Goal: Task Accomplishment & Management: Manage account settings

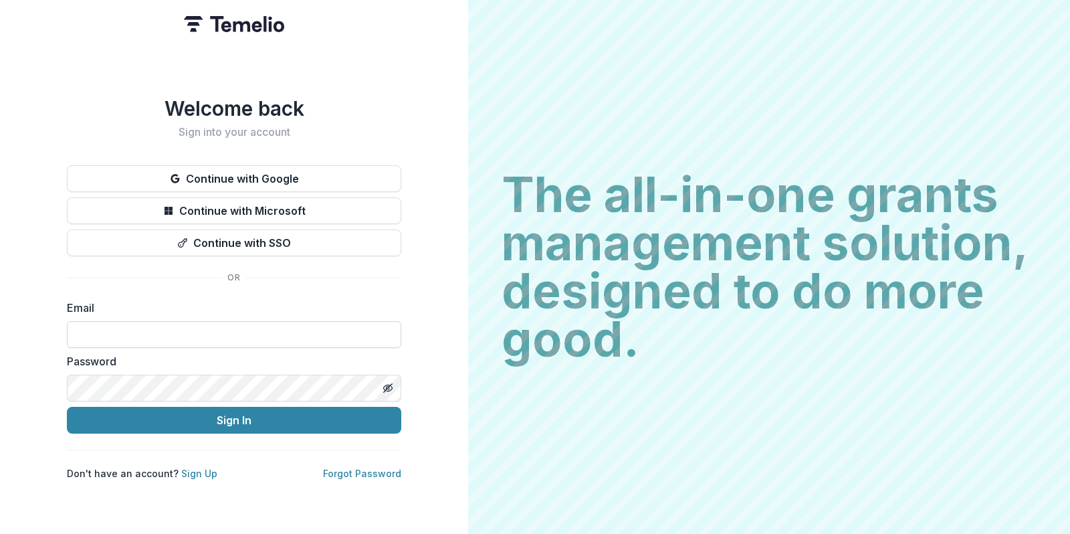
click at [175, 328] on input at bounding box center [234, 334] width 334 height 27
click at [183, 314] on div "Email" at bounding box center [234, 324] width 334 height 48
click at [181, 324] on input at bounding box center [234, 334] width 334 height 27
type input "**********"
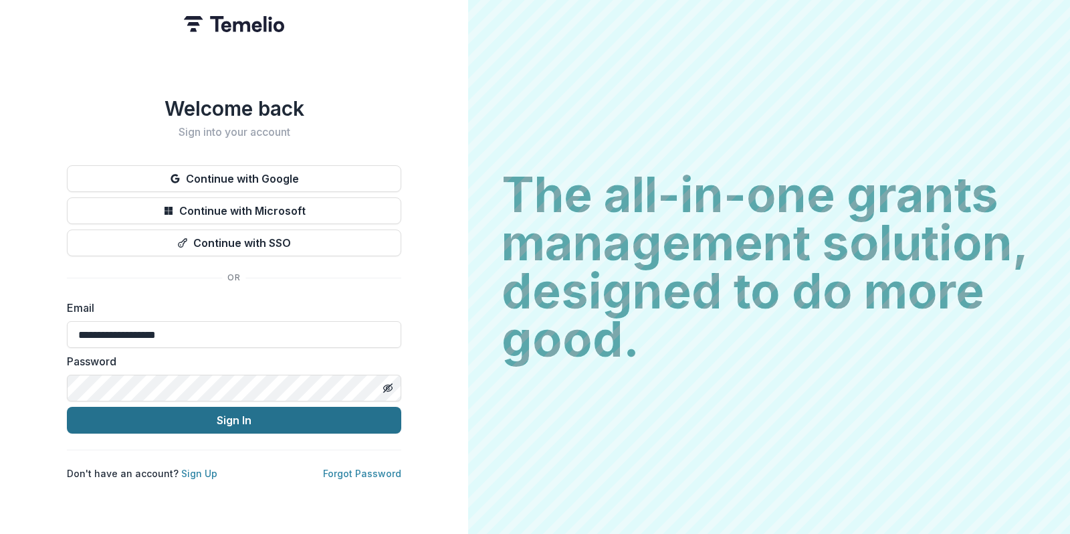
click at [231, 425] on button "Sign In" at bounding box center [234, 420] width 334 height 27
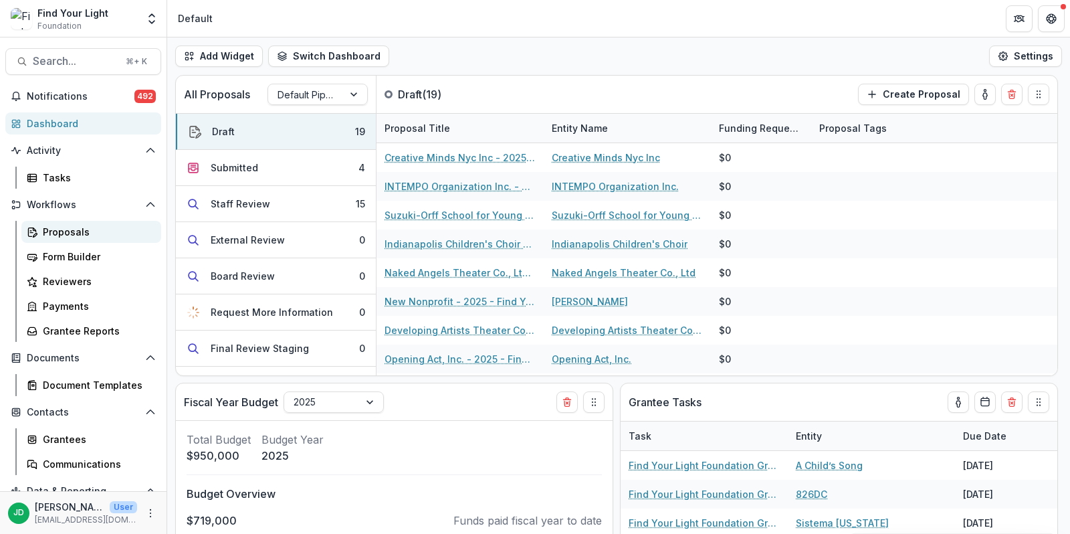
click at [65, 230] on div "Proposals" at bounding box center [97, 232] width 108 height 14
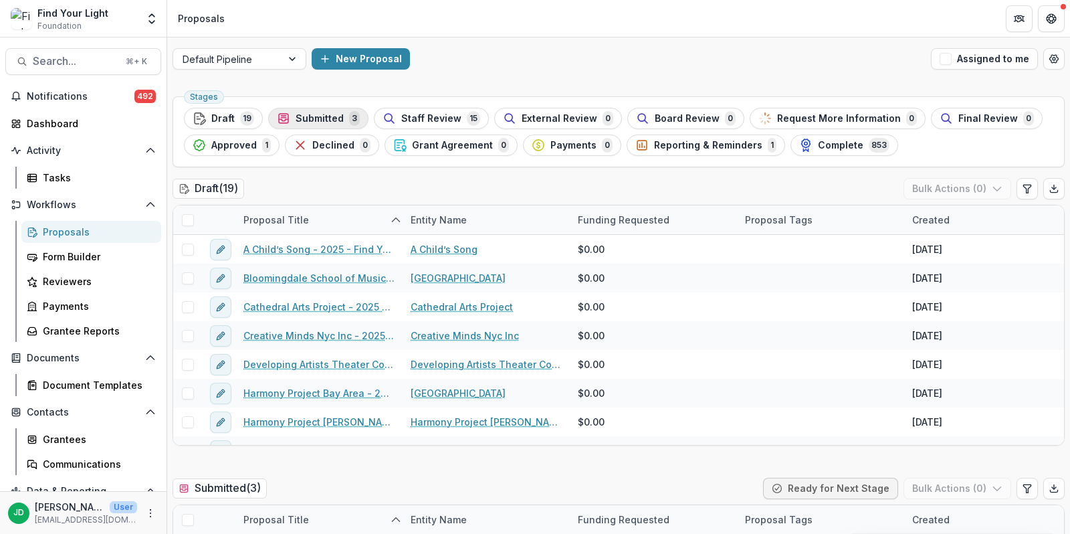
click at [325, 117] on span "Submitted" at bounding box center [320, 118] width 48 height 11
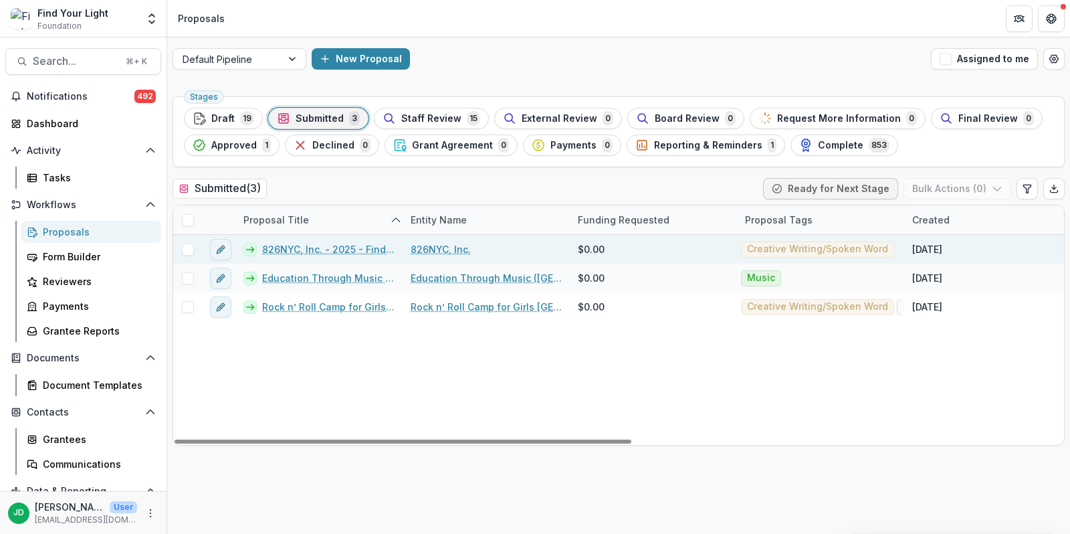
click at [186, 250] on span at bounding box center [188, 249] width 12 height 12
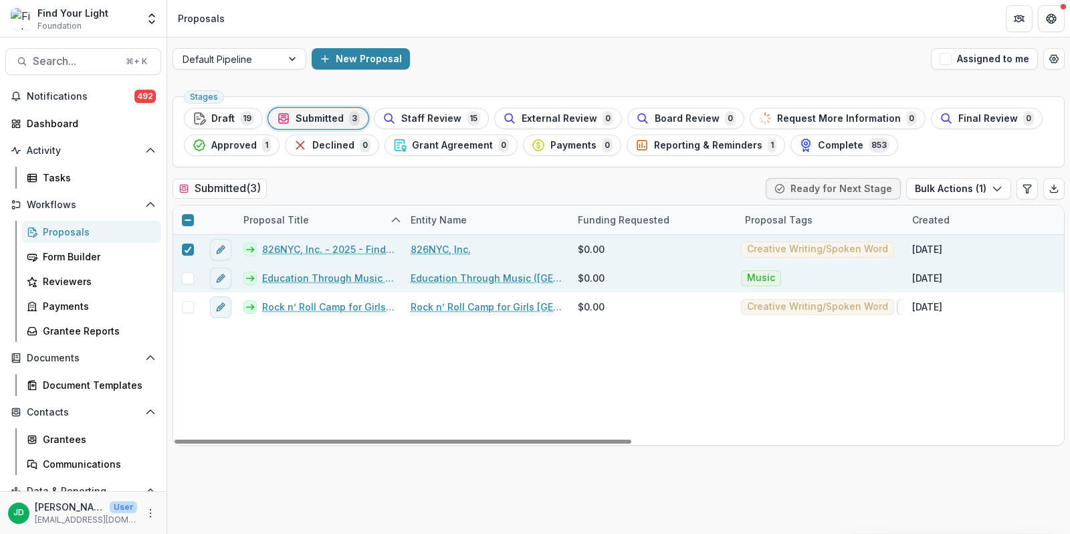
click at [187, 278] on span at bounding box center [188, 278] width 12 height 12
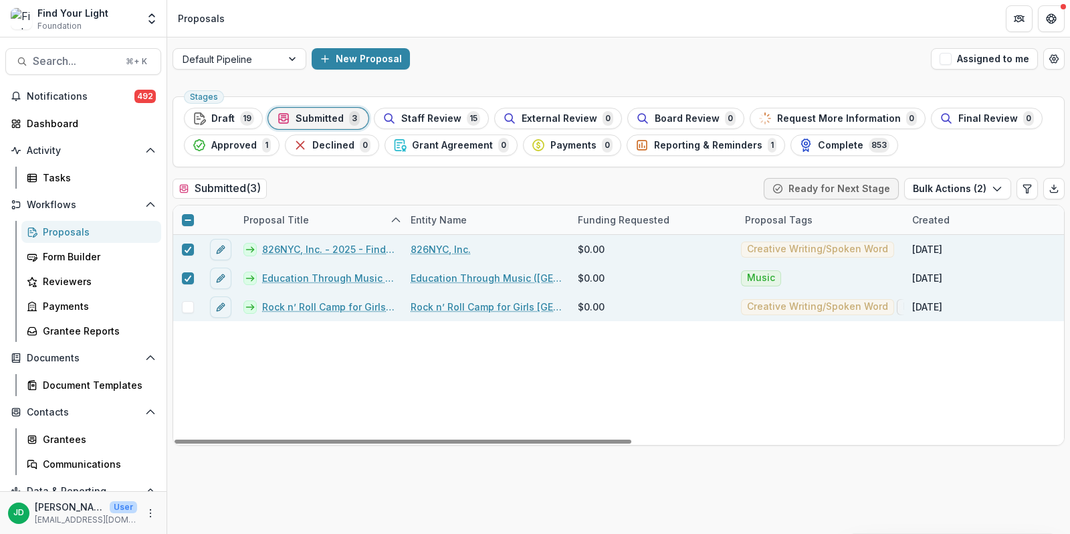
click at [187, 310] on span at bounding box center [188, 307] width 12 height 12
click at [940, 180] on button "Bulk Actions ( 3 )" at bounding box center [957, 188] width 107 height 21
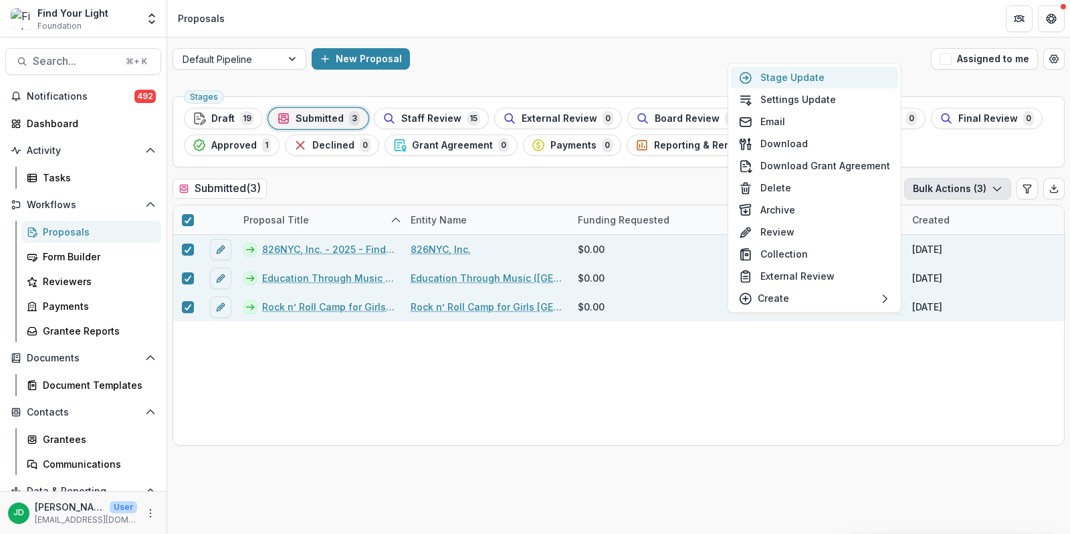
click at [799, 76] on button "Stage Update" at bounding box center [814, 77] width 167 height 22
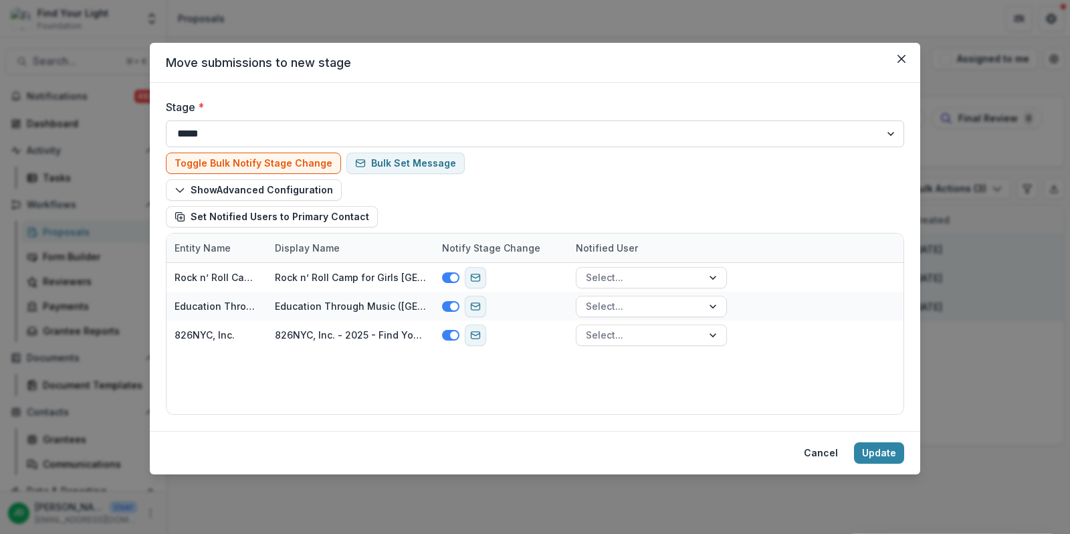
click at [315, 135] on select "**********" at bounding box center [535, 133] width 739 height 27
select select "**********"
click at [166, 120] on select "**********" at bounding box center [535, 133] width 739 height 27
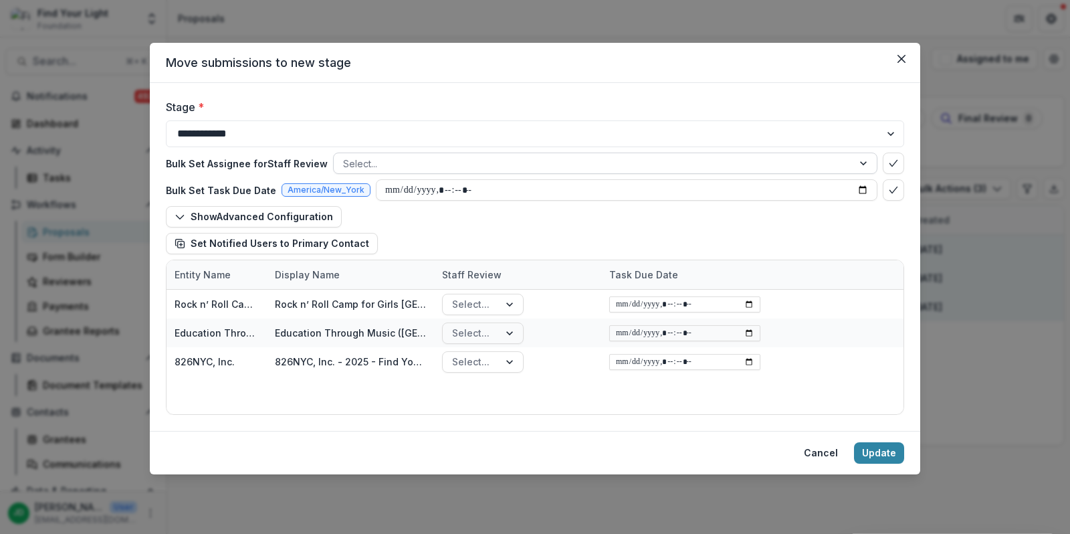
click at [642, 167] on div at bounding box center [593, 163] width 500 height 17
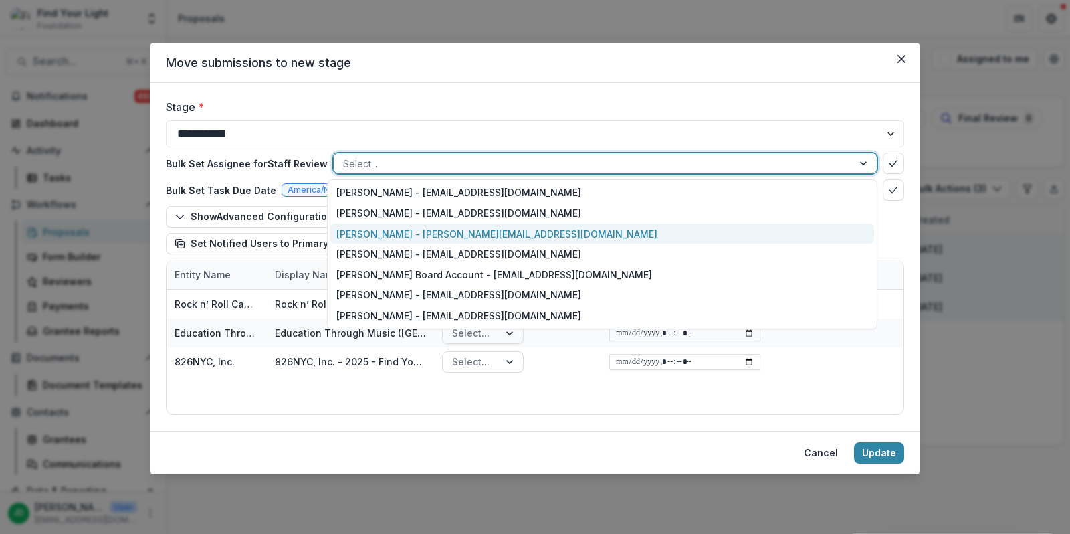
click at [558, 230] on div "[PERSON_NAME] - [PERSON_NAME][EMAIL_ADDRESS][DOMAIN_NAME]" at bounding box center [602, 233] width 544 height 21
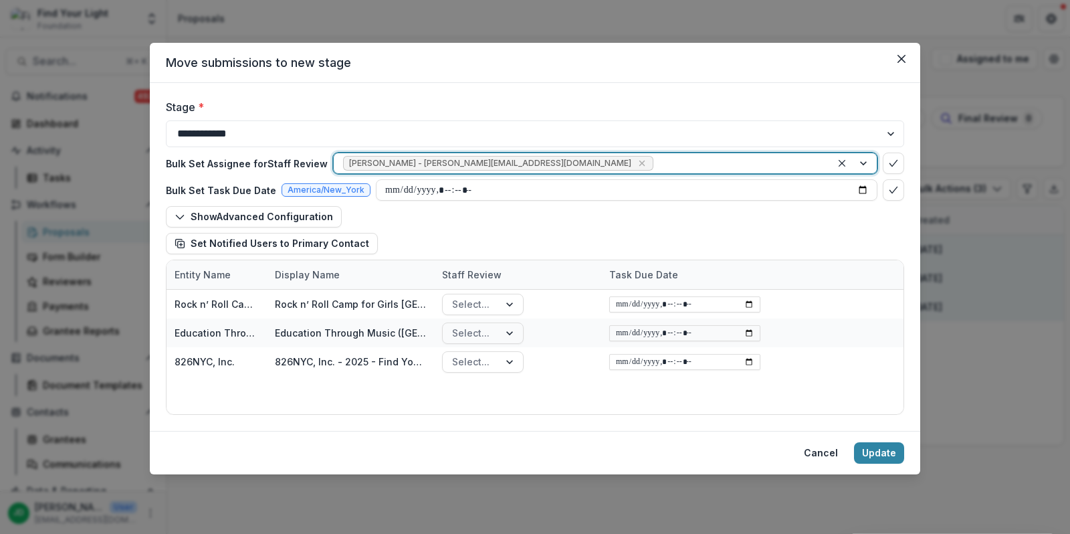
click at [656, 160] on div at bounding box center [739, 163] width 166 height 17
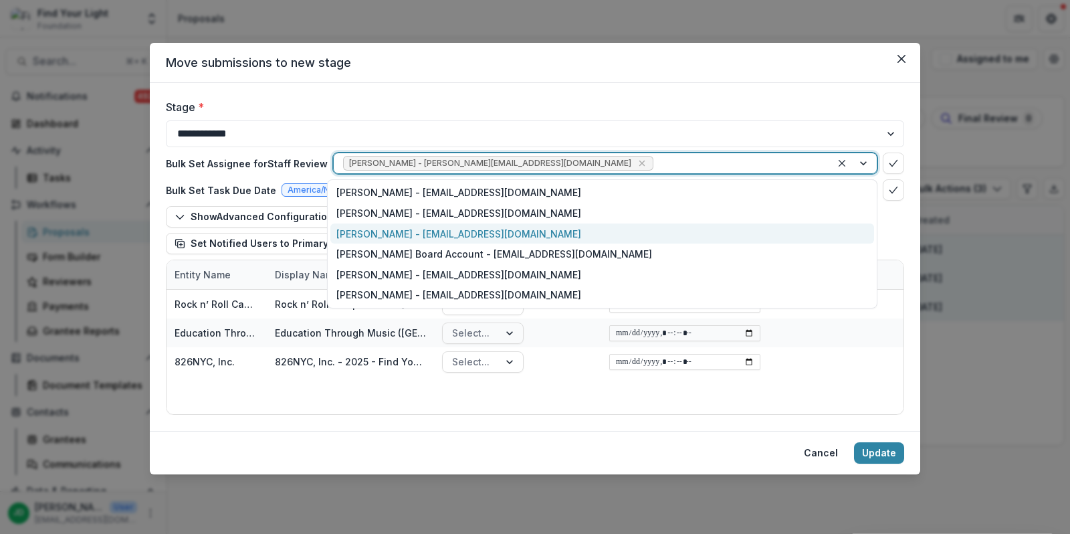
click at [525, 235] on div "[PERSON_NAME] - [EMAIL_ADDRESS][DOMAIN_NAME]" at bounding box center [602, 233] width 544 height 21
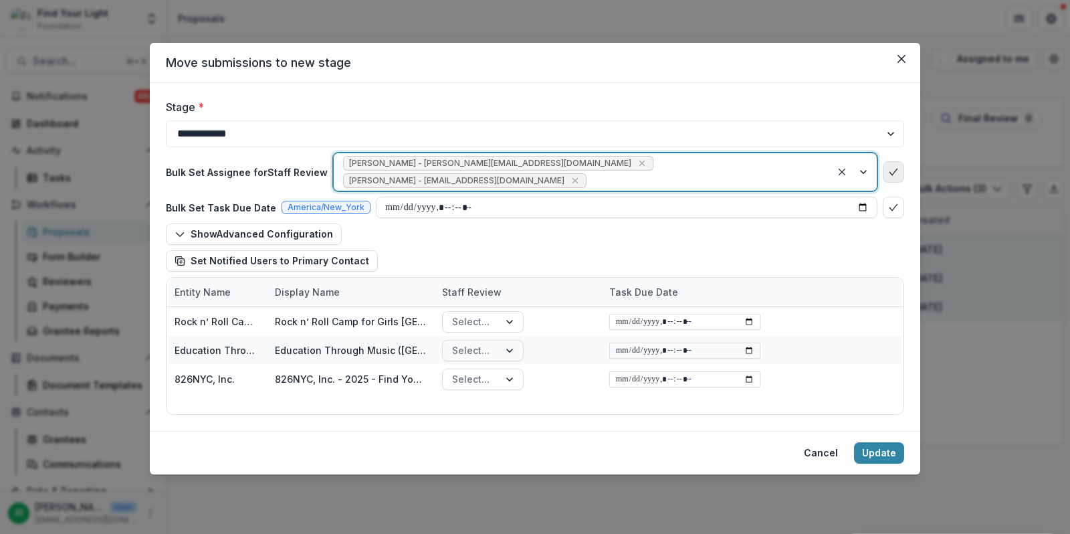
click at [890, 167] on icon "bulk-confirm-option" at bounding box center [893, 172] width 11 height 11
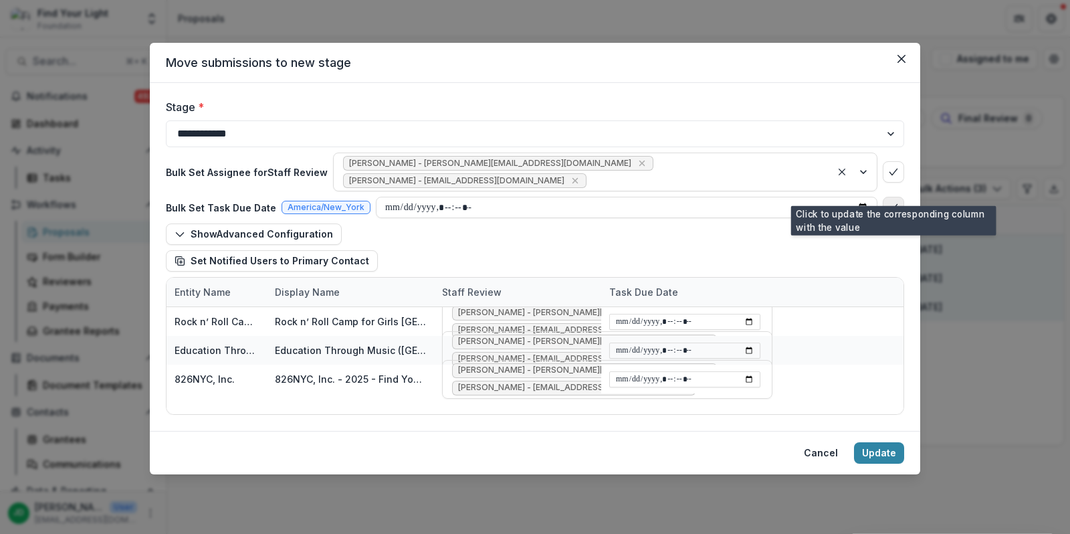
click at [890, 202] on icon "bulk-confirm-option" at bounding box center [893, 207] width 11 height 11
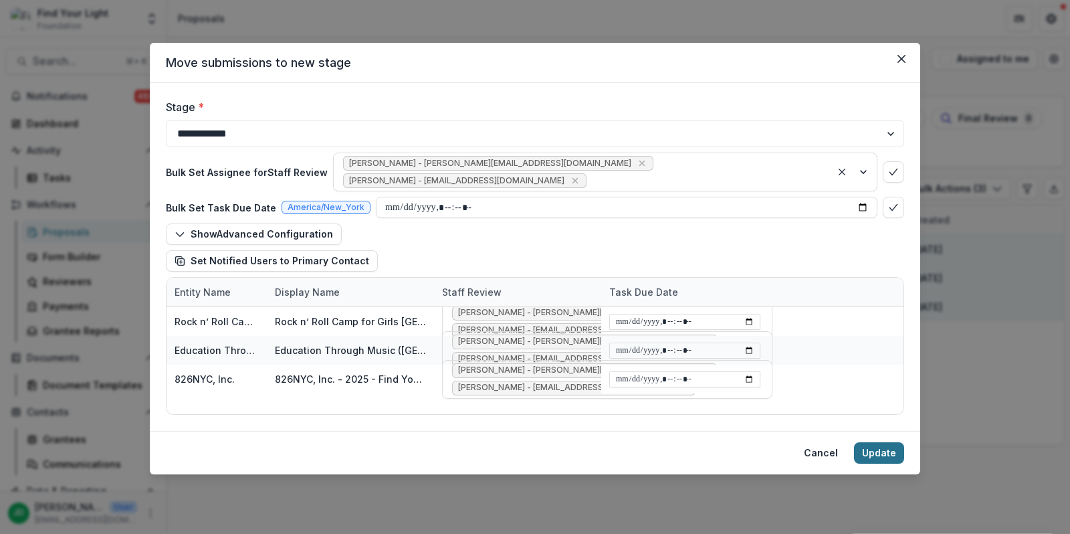
click at [876, 454] on button "Update" at bounding box center [879, 452] width 50 height 21
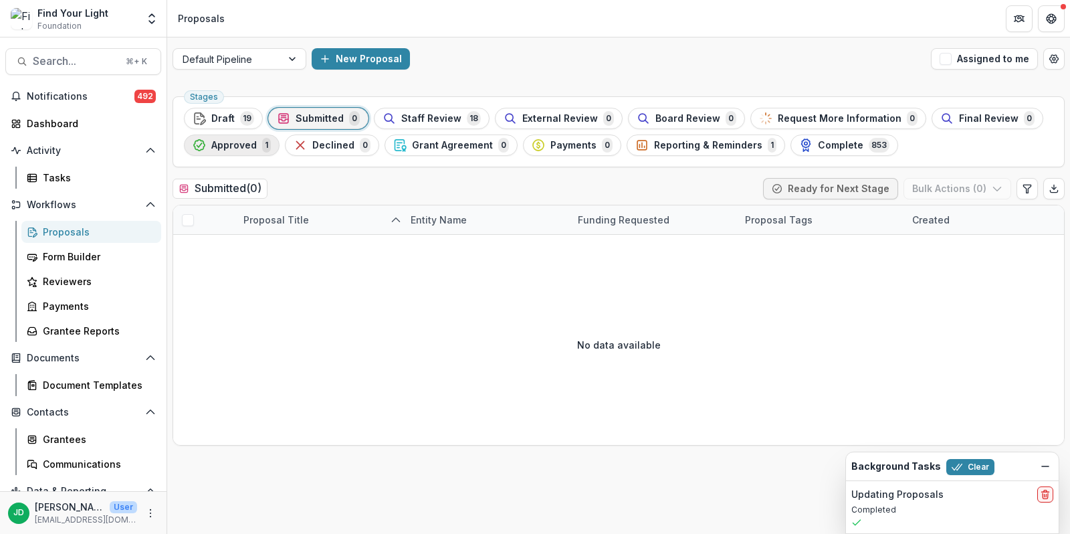
click at [247, 142] on span "Approved" at bounding box center [233, 145] width 45 height 11
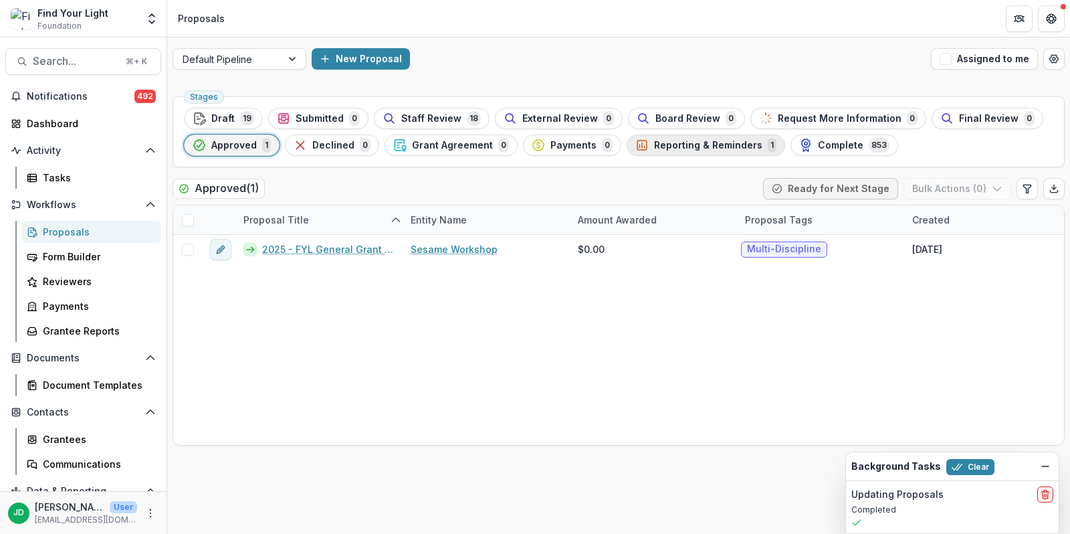
click at [655, 141] on span "Reporting & Reminders" at bounding box center [708, 145] width 108 height 11
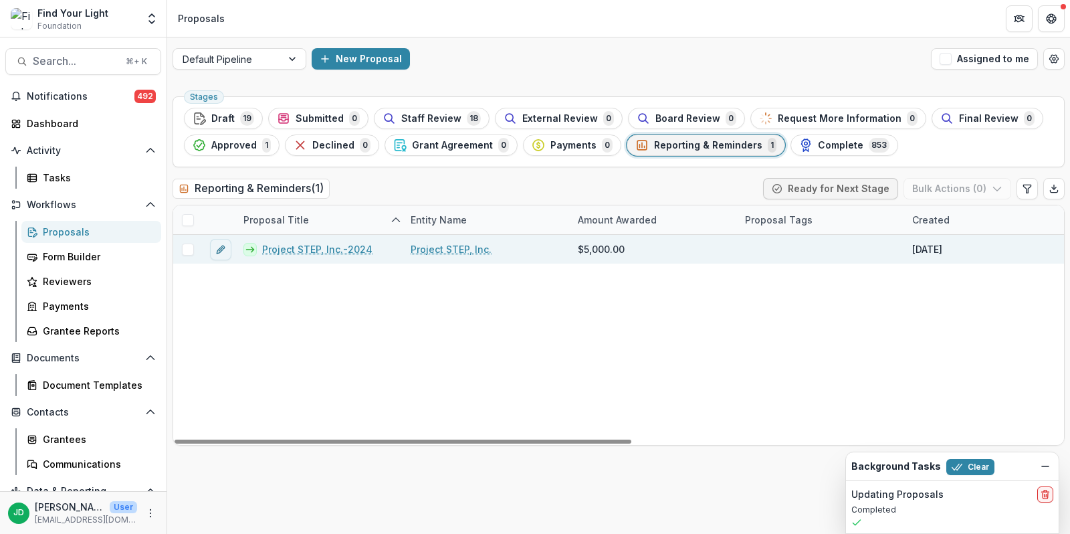
click at [188, 250] on span at bounding box center [188, 249] width 12 height 12
click at [188, 250] on icon at bounding box center [188, 249] width 8 height 7
click at [325, 243] on link "Project STEP, Inc.-2024" at bounding box center [317, 249] width 110 height 14
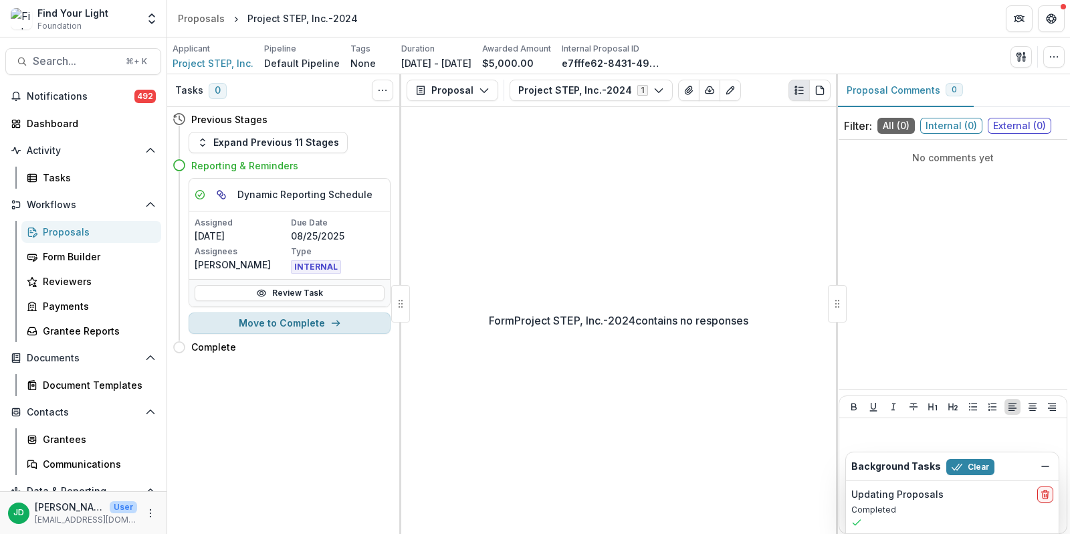
click at [334, 325] on icon "button" at bounding box center [335, 323] width 11 height 11
select select "********"
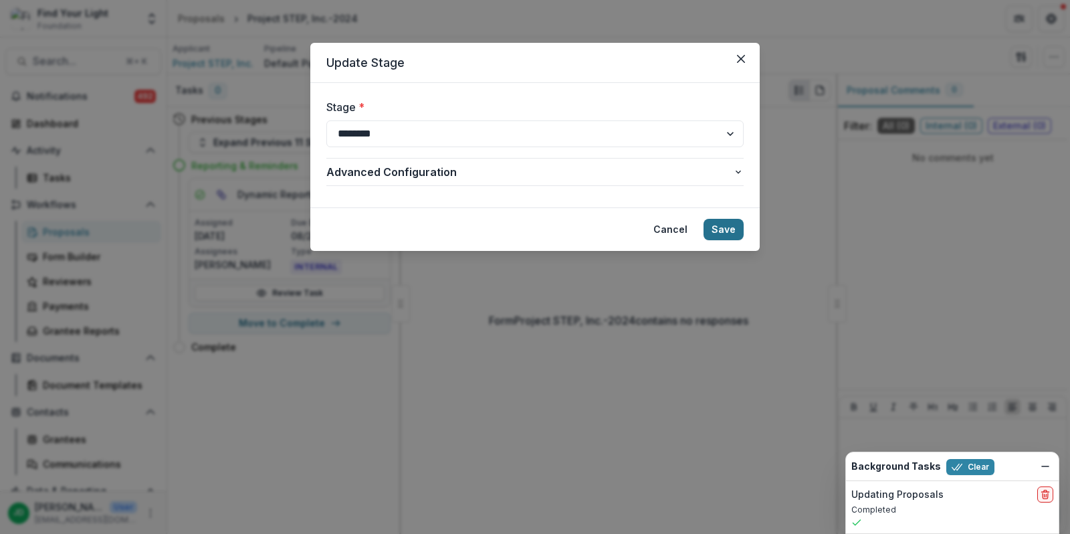
click at [726, 219] on button "Save" at bounding box center [724, 229] width 40 height 21
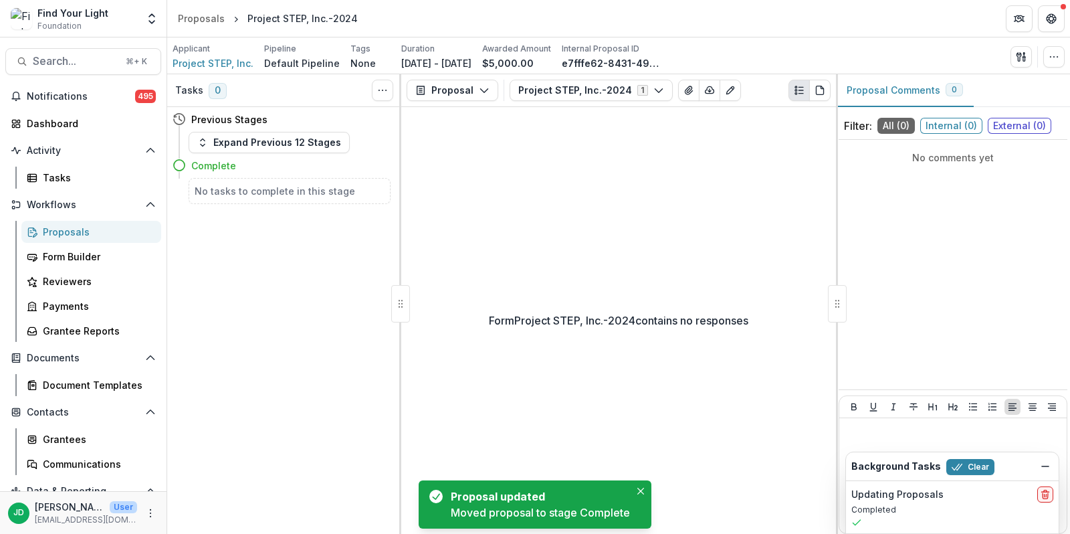
click at [98, 237] on div "Proposals" at bounding box center [97, 232] width 108 height 14
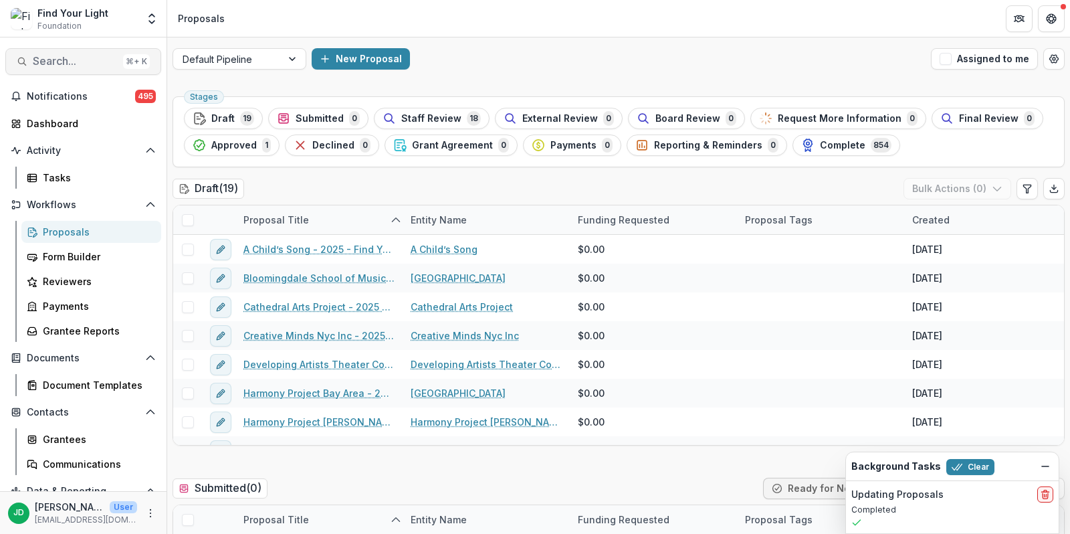
click at [83, 63] on span "Search..." at bounding box center [75, 61] width 85 height 13
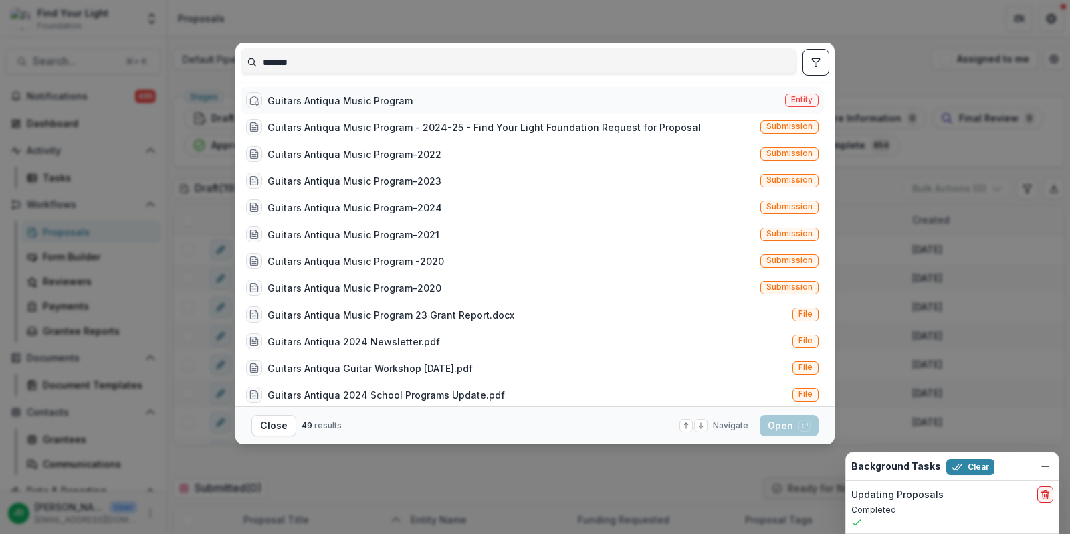
type input "*******"
click at [304, 102] on div "Guitars Antiqua Music Program" at bounding box center [340, 101] width 145 height 14
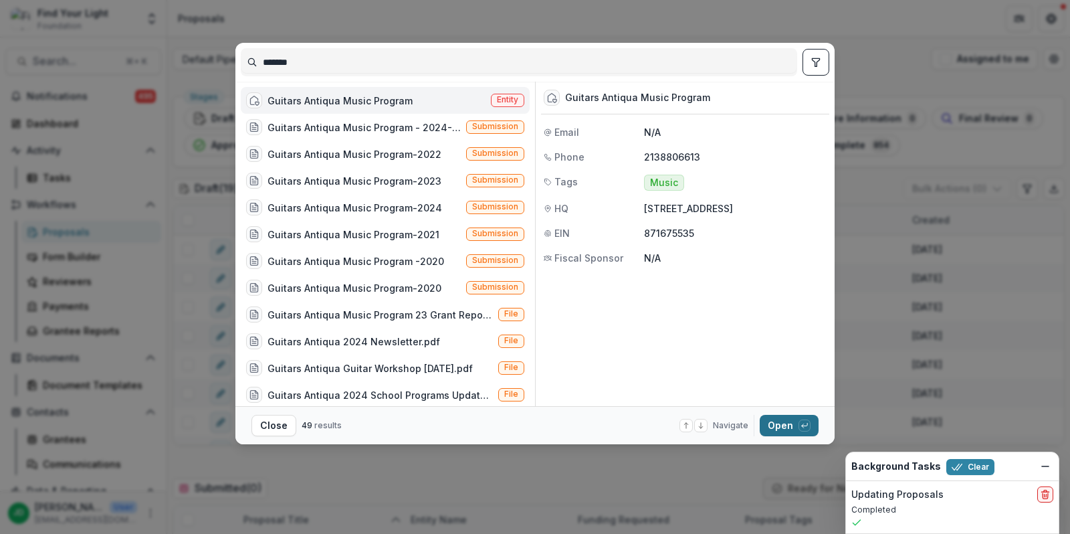
click at [783, 419] on button "Open with enter key" at bounding box center [789, 425] width 59 height 21
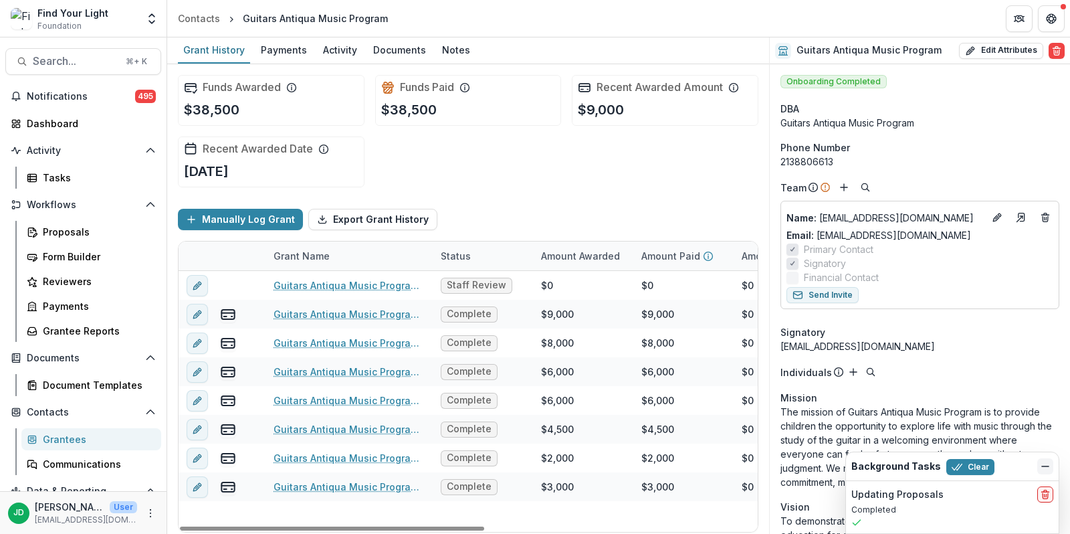
click at [1044, 466] on line "Dismiss" at bounding box center [1045, 466] width 7 height 0
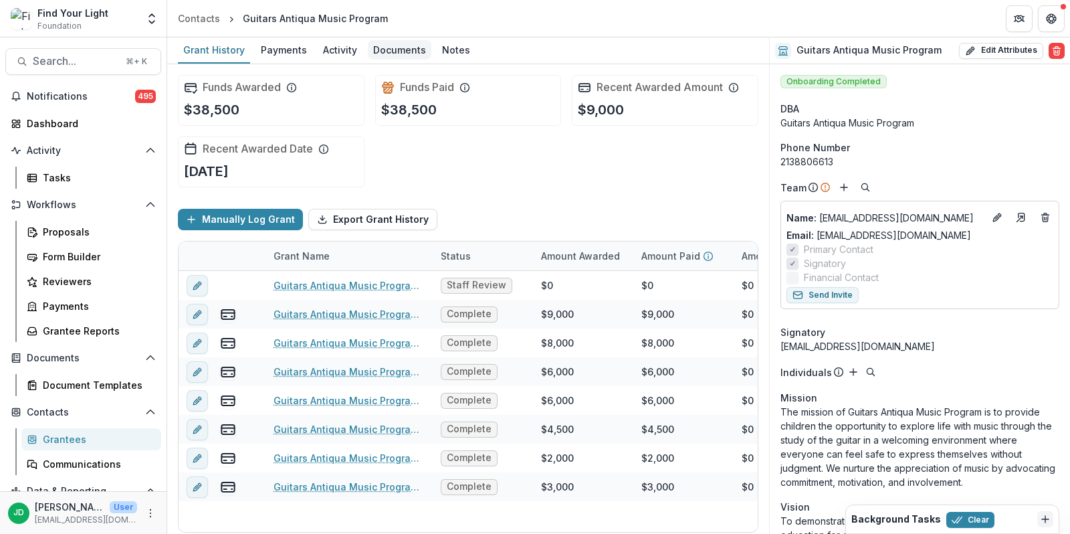
click at [419, 50] on div "Documents" at bounding box center [400, 49] width 64 height 19
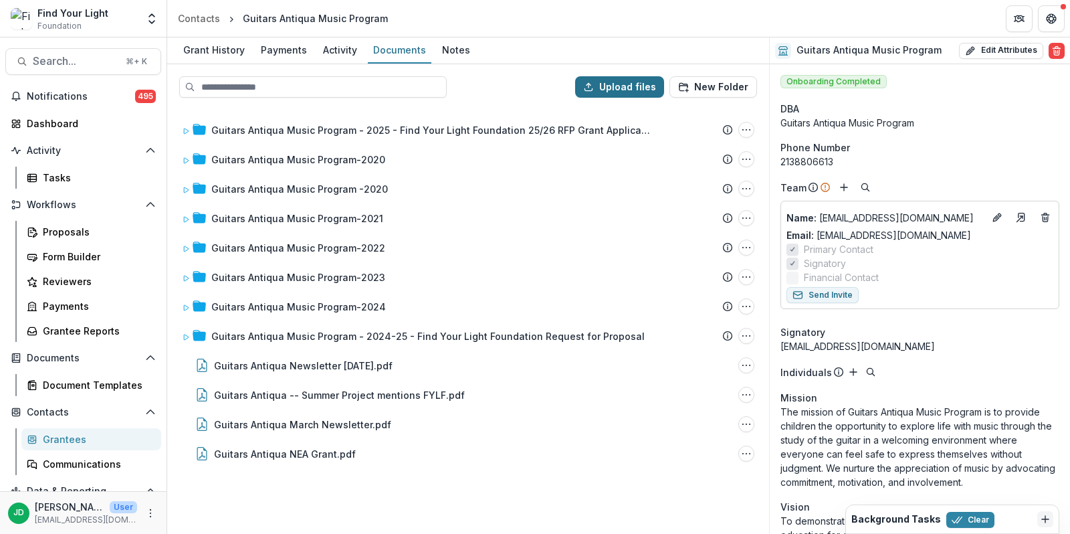
click at [625, 83] on button "Upload files" at bounding box center [619, 86] width 89 height 21
type input "**********"
